Goal: Information Seeking & Learning: Learn about a topic

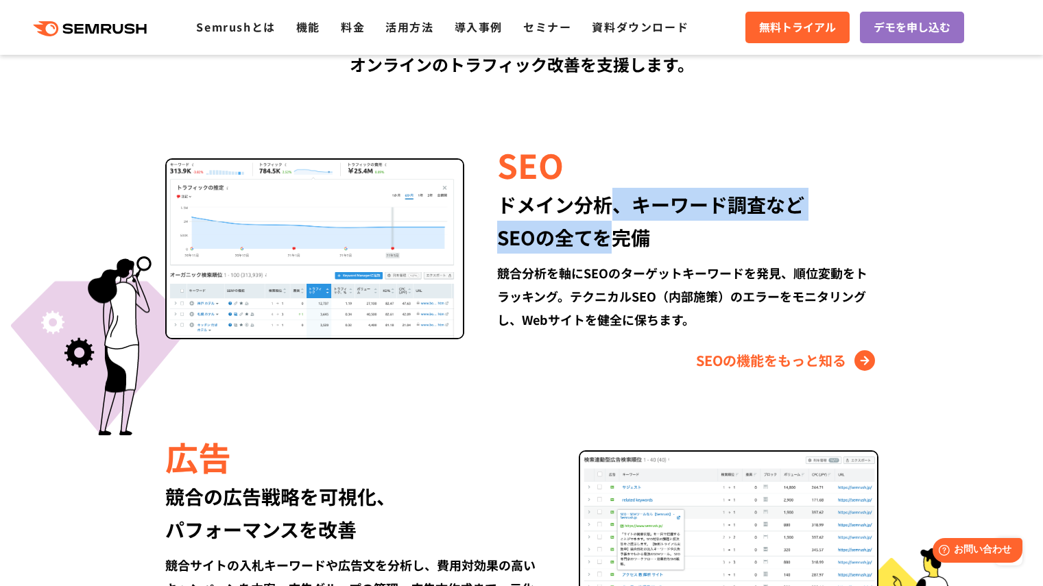
drag, startPoint x: 606, startPoint y: 206, endPoint x: 605, endPoint y: 236, distance: 30.9
click at [605, 236] on div "ドメイン分析、キーワード調査など SEOの全てを完備" at bounding box center [687, 221] width 380 height 66
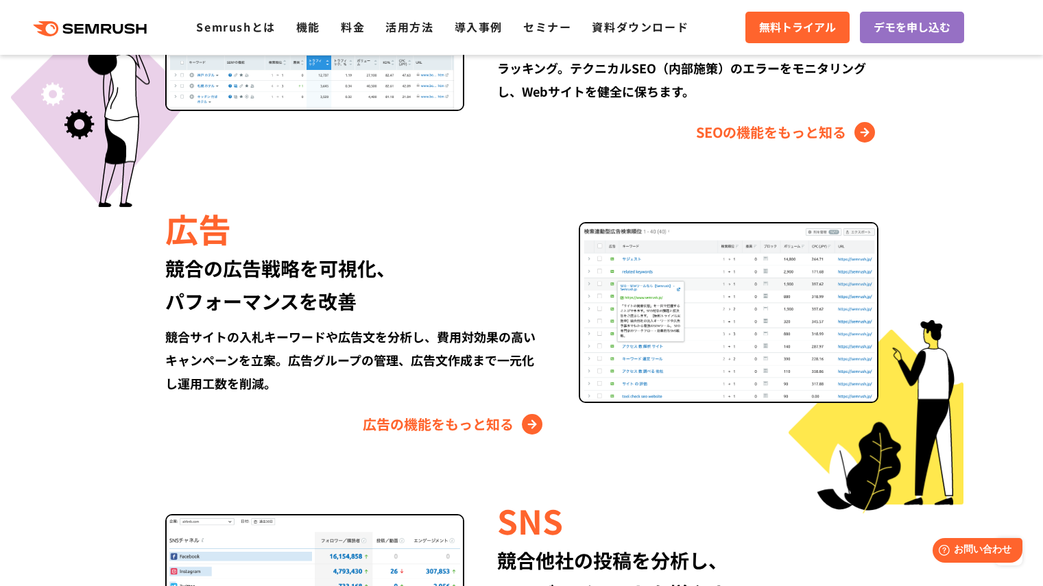
scroll to position [1576, 0]
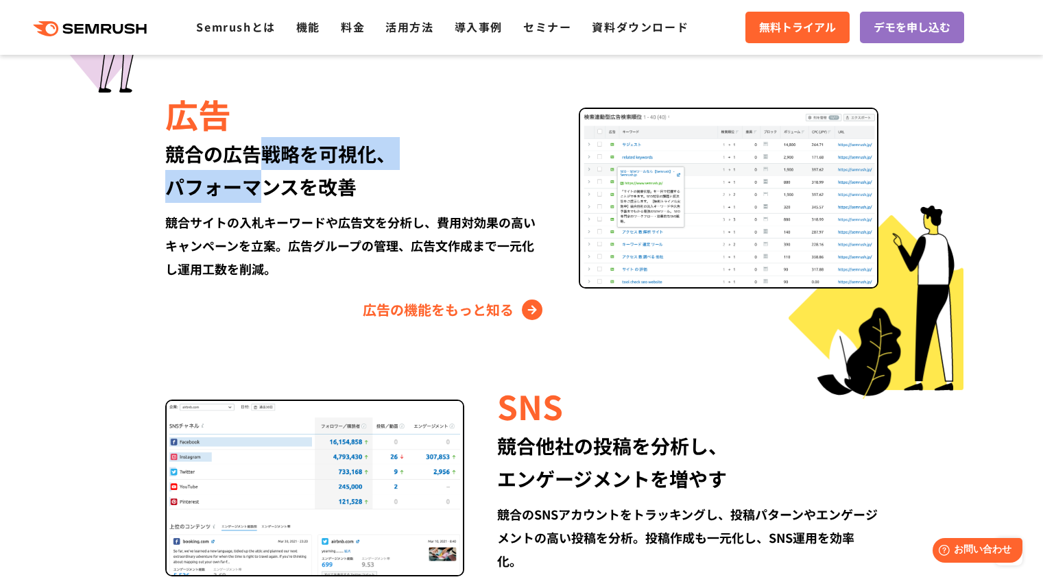
drag, startPoint x: 267, startPoint y: 148, endPoint x: 267, endPoint y: 194, distance: 45.9
click at [267, 194] on div "競合の広告戦略を可視化、 パフォーマンスを改善" at bounding box center [355, 170] width 380 height 66
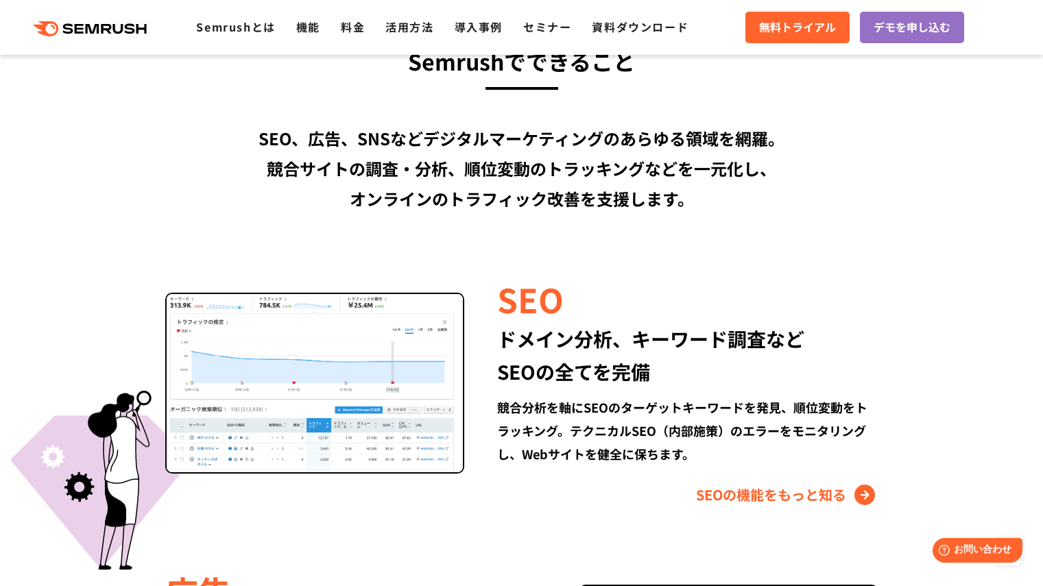
scroll to position [1097, 0]
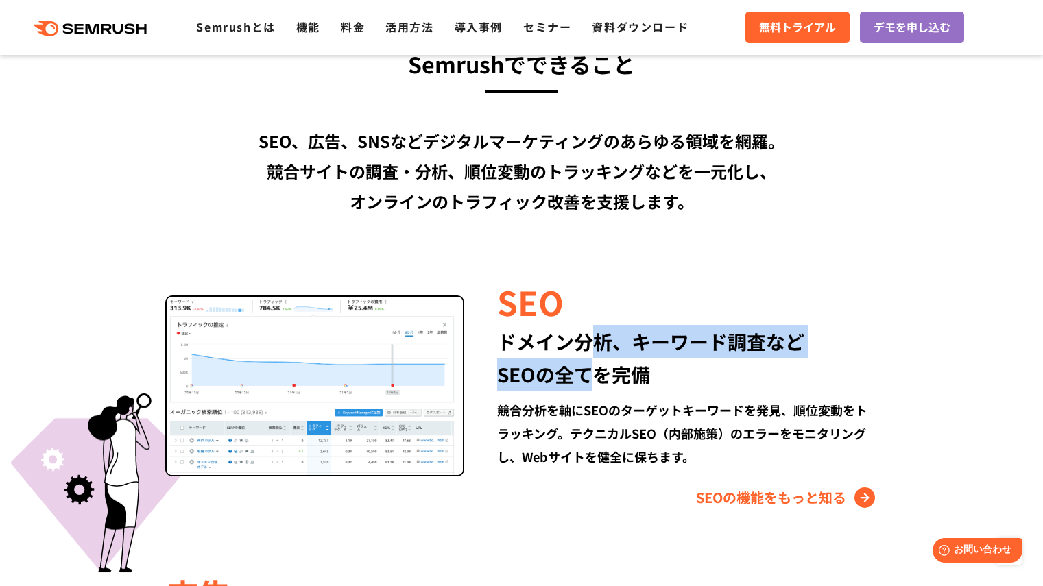
drag, startPoint x: 597, startPoint y: 342, endPoint x: 597, endPoint y: 371, distance: 28.8
click at [597, 371] on div "ドメイン分析、キーワード調査など SEOの全てを完備" at bounding box center [687, 358] width 380 height 66
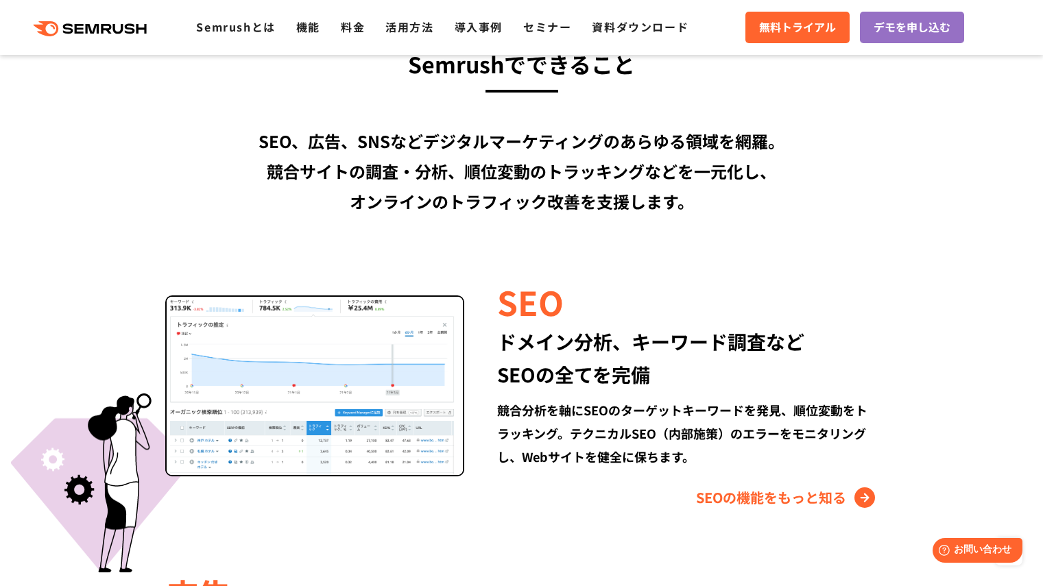
click at [627, 371] on div "ドメイン分析、キーワード調査など SEOの全てを完備" at bounding box center [687, 358] width 380 height 66
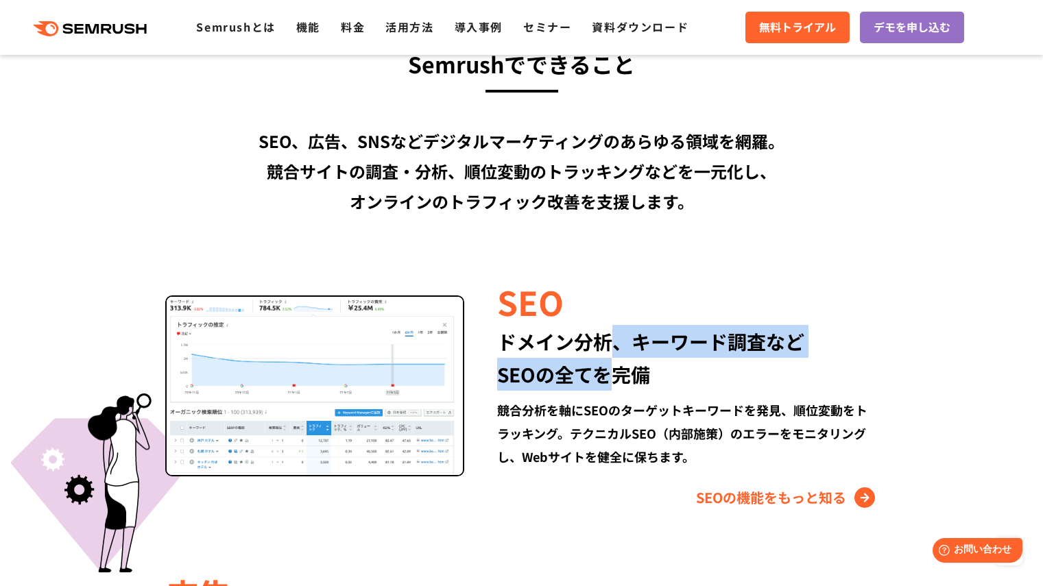
drag, startPoint x: 620, startPoint y: 337, endPoint x: 615, endPoint y: 379, distance: 42.8
click at [615, 379] on div "ドメイン分析、キーワード調査など SEOの全てを完備" at bounding box center [687, 358] width 380 height 66
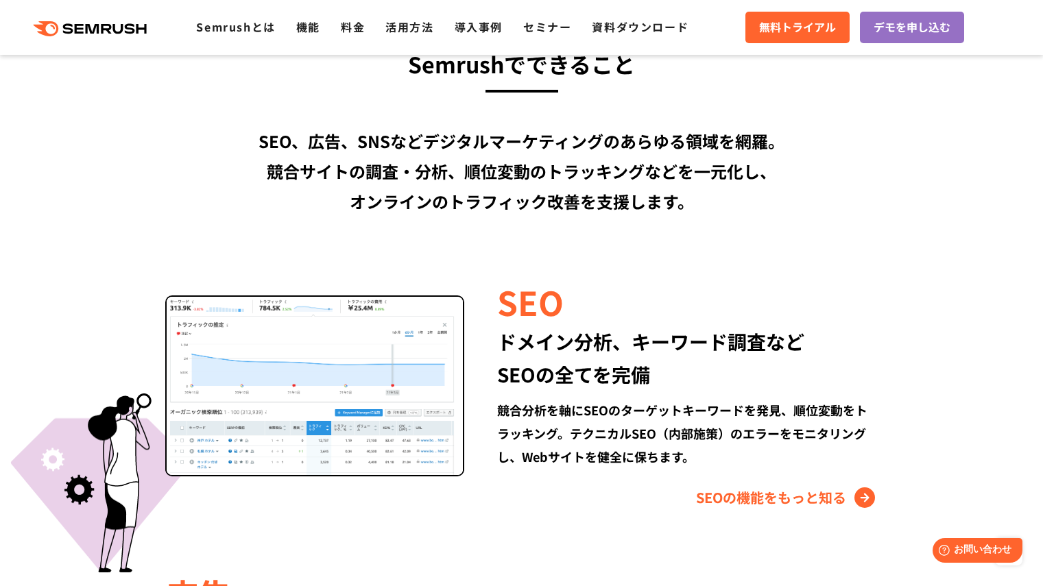
click at [637, 372] on div "ドメイン分析、キーワード調査など SEOの全てを完備" at bounding box center [687, 358] width 380 height 66
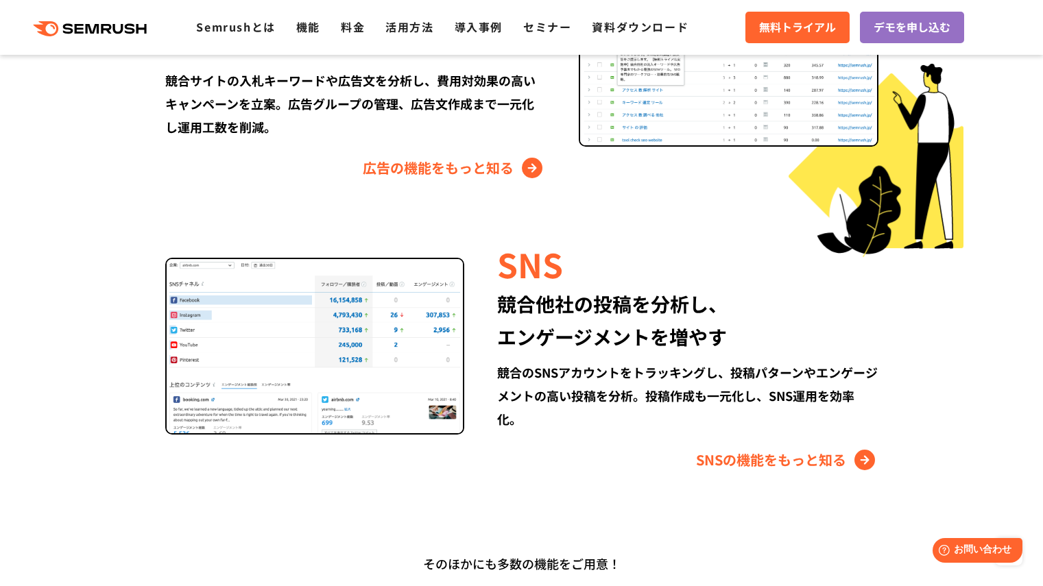
scroll to position [1714, 0]
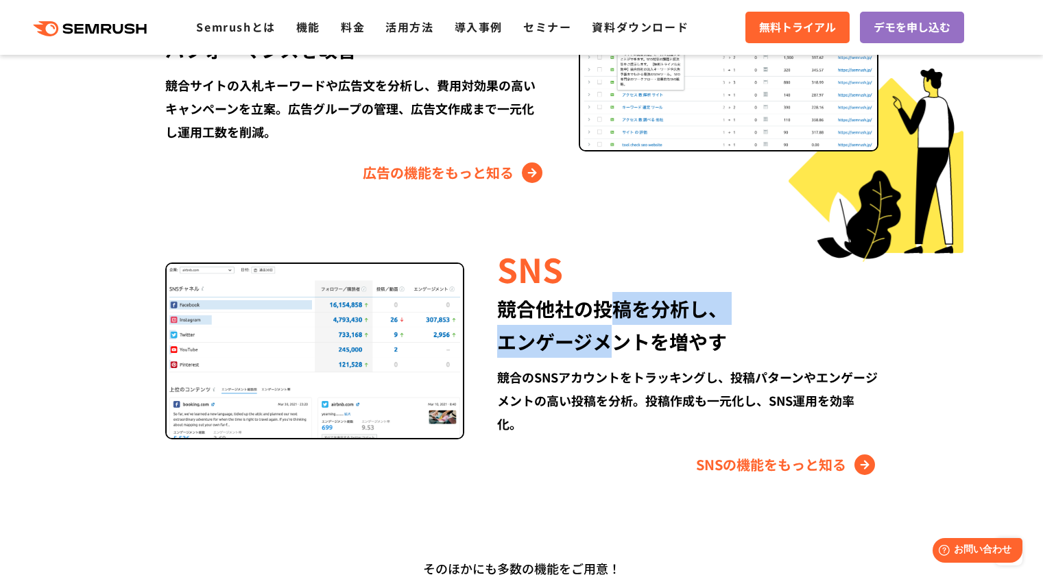
drag, startPoint x: 605, startPoint y: 308, endPoint x: 605, endPoint y: 340, distance: 32.2
click at [605, 340] on div "競合他社の投稿を分析し、 エンゲージメントを増やす" at bounding box center [687, 325] width 380 height 66
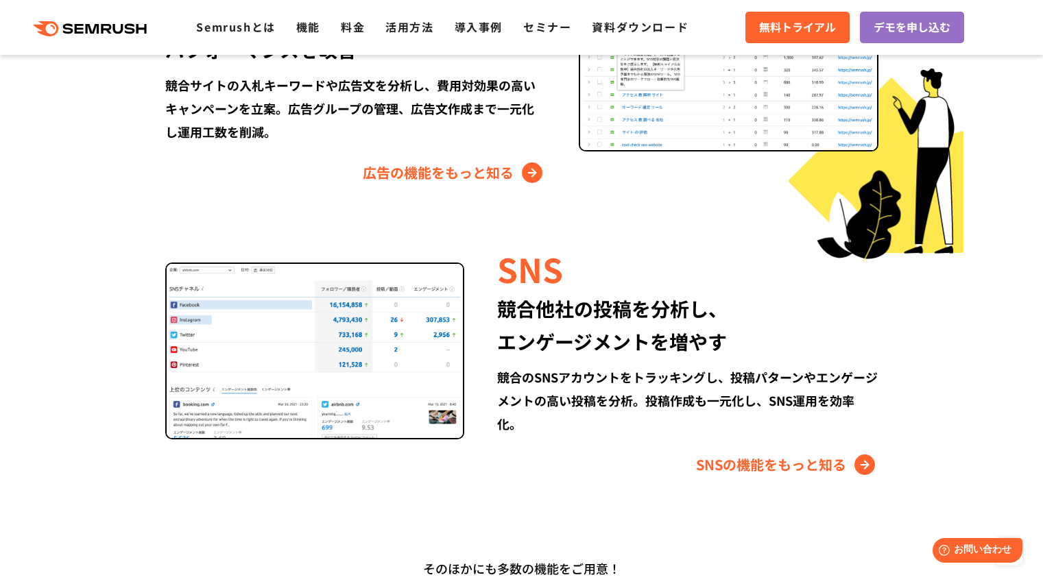
click at [623, 340] on div "競合他社の投稿を分析し、 エンゲージメントを増やす" at bounding box center [687, 325] width 380 height 66
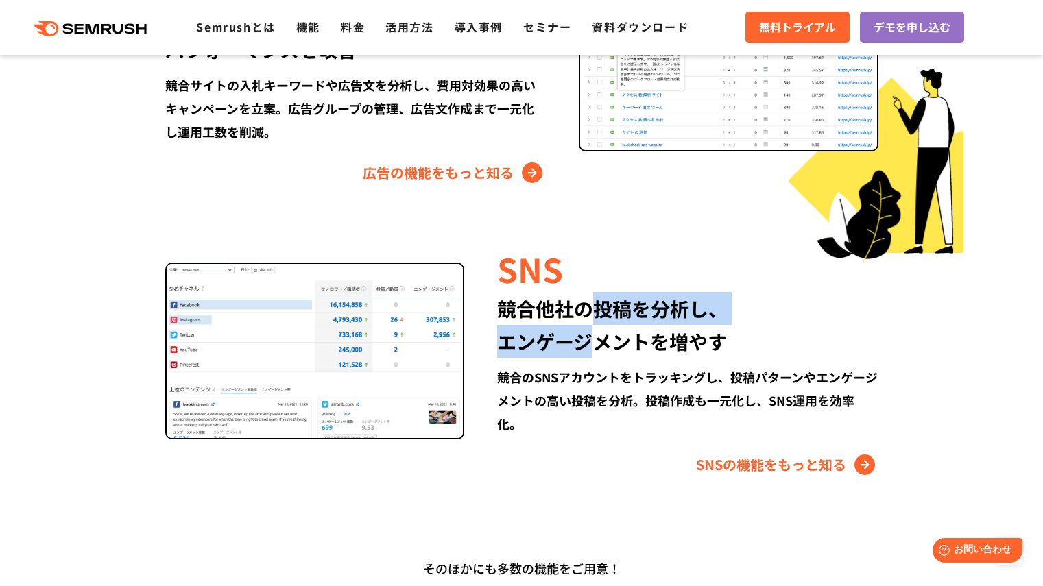
drag, startPoint x: 594, startPoint y: 311, endPoint x: 593, endPoint y: 352, distance: 40.4
click at [593, 352] on div "競合他社の投稿を分析し、 エンゲージメントを増やす" at bounding box center [687, 325] width 380 height 66
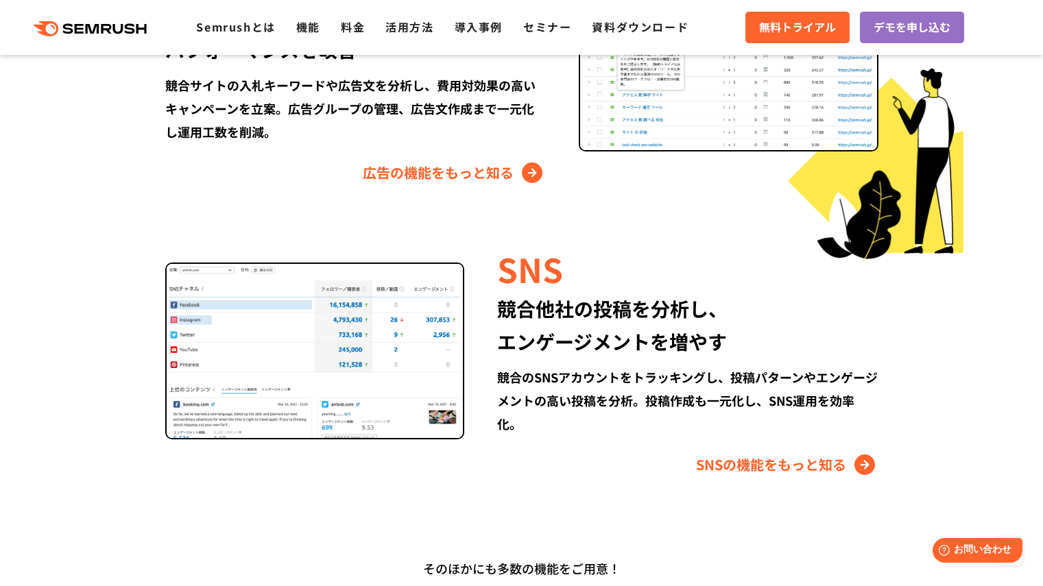
click at [625, 348] on div "競合他社の投稿を分析し、 エンゲージメントを増やす" at bounding box center [687, 325] width 380 height 66
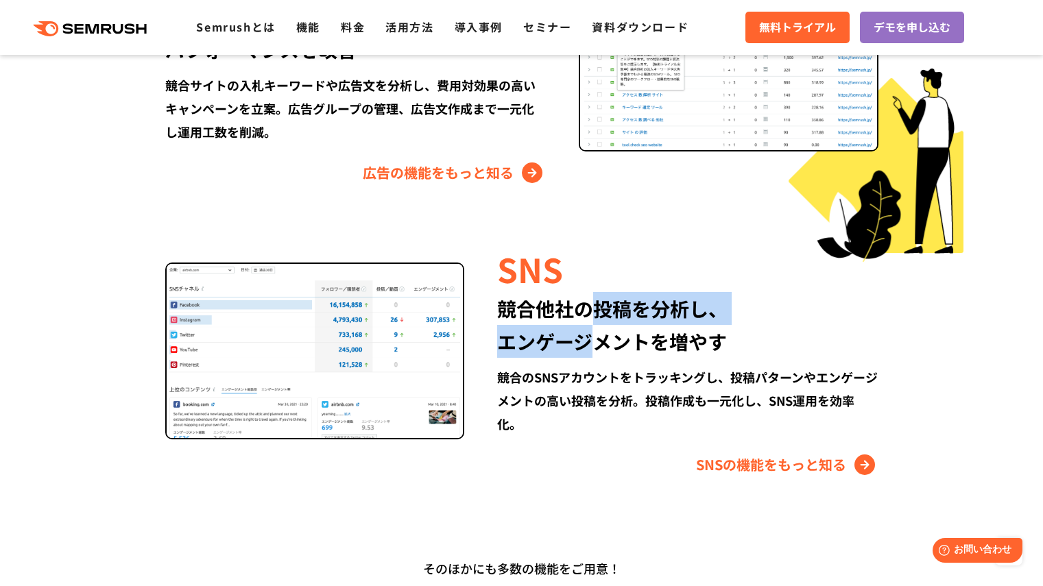
drag, startPoint x: 590, startPoint y: 306, endPoint x: 594, endPoint y: 329, distance: 23.6
click at [594, 329] on div "競合他社の投稿を分析し、 エンゲージメントを増やす" at bounding box center [687, 325] width 380 height 66
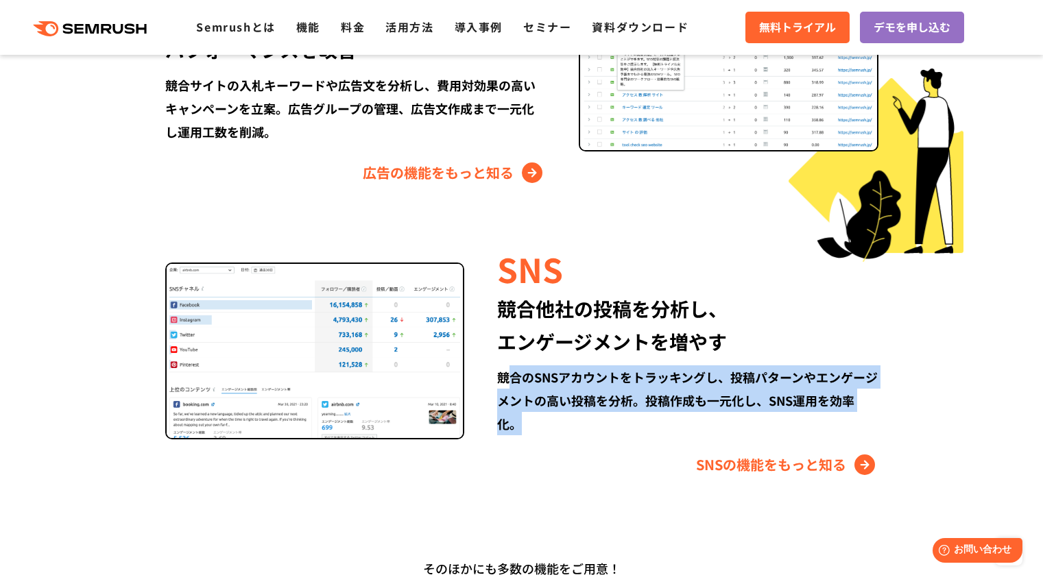
drag, startPoint x: 511, startPoint y: 380, endPoint x: 517, endPoint y: 422, distance: 42.8
click at [517, 422] on div "競合のSNSアカウントをトラッキングし、投稿パターンやエンゲージメントの高い投稿を分析。投稿作成も一元化し、SNS運用を効率化。" at bounding box center [687, 400] width 380 height 70
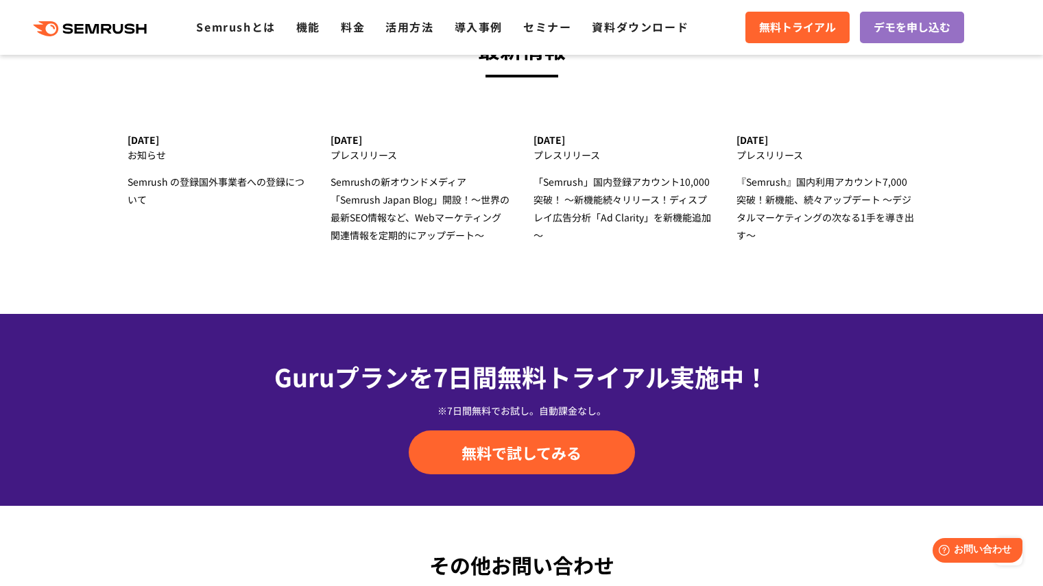
scroll to position [4524, 0]
